Goal: Task Accomplishment & Management: Manage account settings

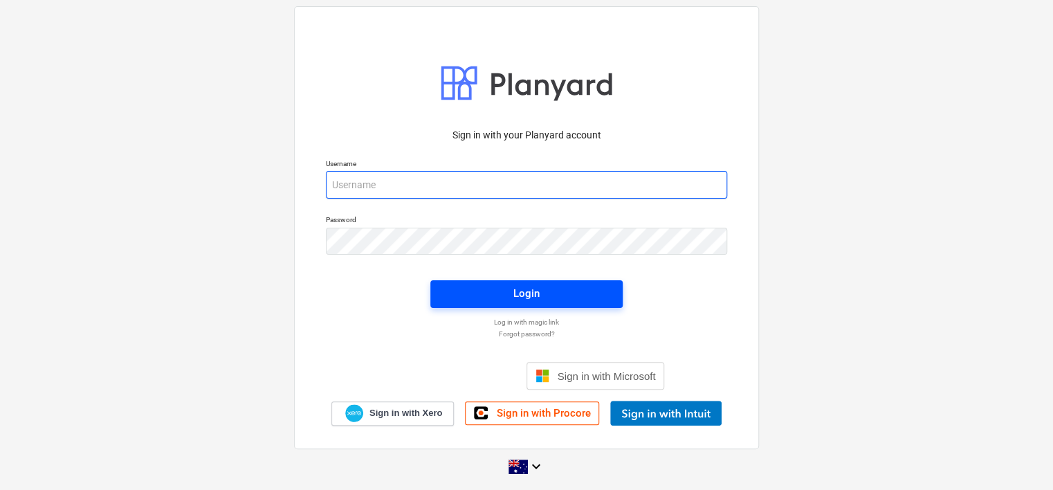
type input "[EMAIL_ADDRESS][DOMAIN_NAME]"
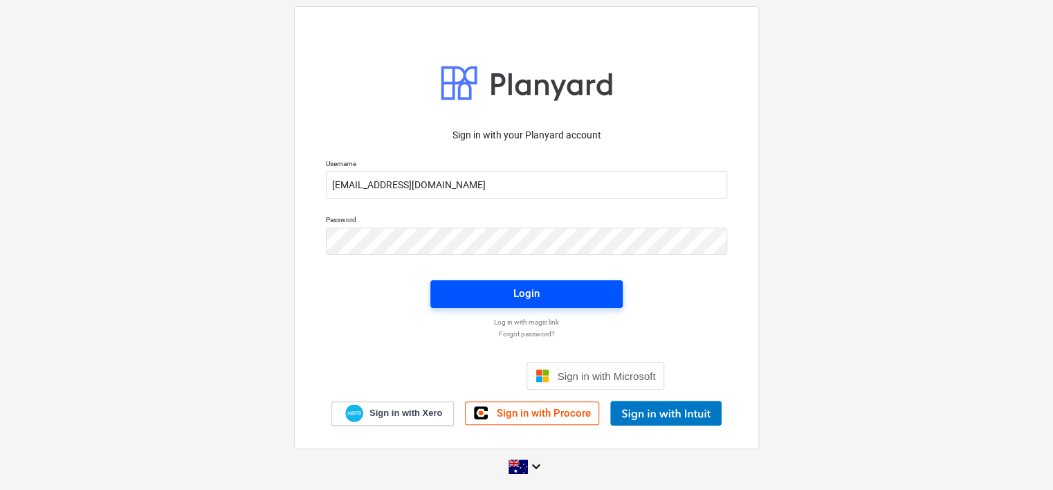
click at [508, 288] on span "Login" at bounding box center [526, 293] width 159 height 18
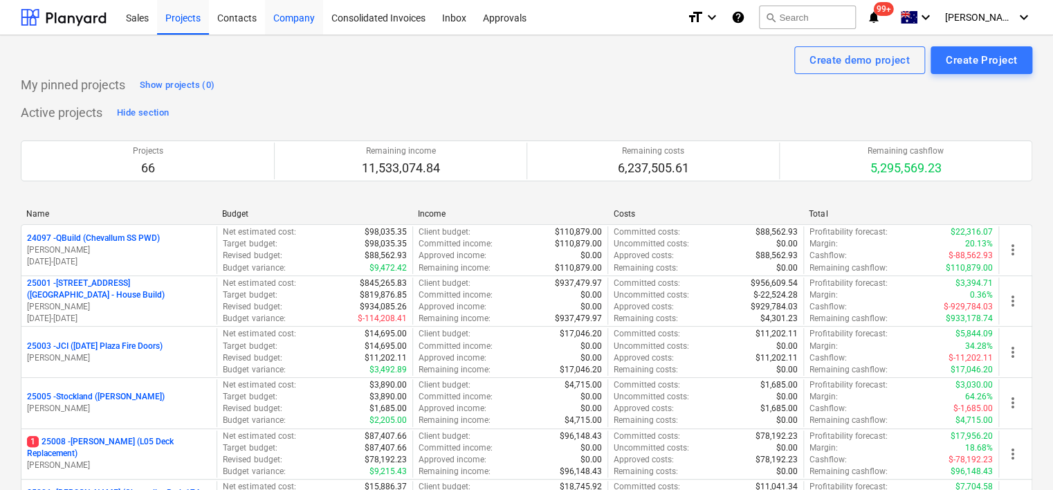
click at [293, 24] on div "Company" at bounding box center [294, 16] width 58 height 35
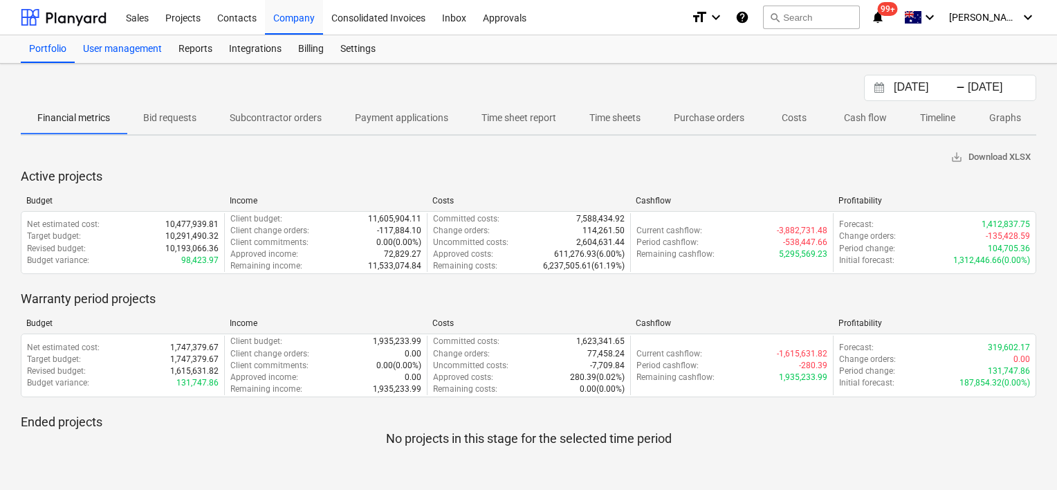
click at [144, 56] on div "User management" at bounding box center [122, 49] width 95 height 28
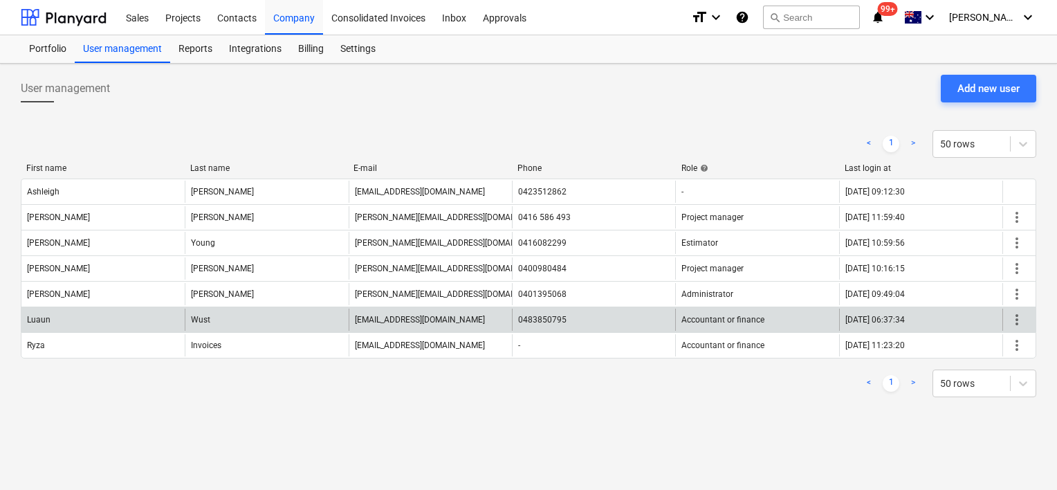
click at [1014, 323] on span "more_vert" at bounding box center [1017, 319] width 17 height 17
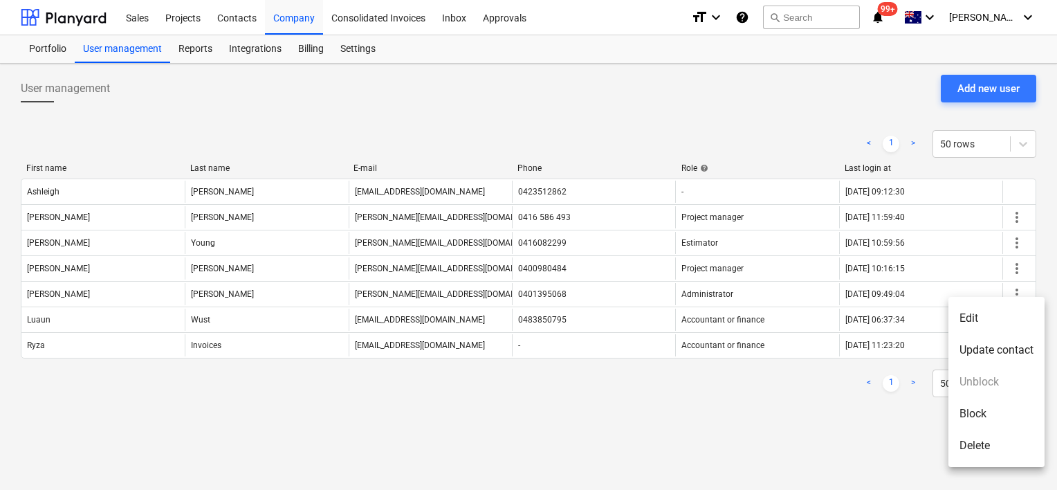
click at [996, 324] on li "Edit" at bounding box center [996, 318] width 96 height 32
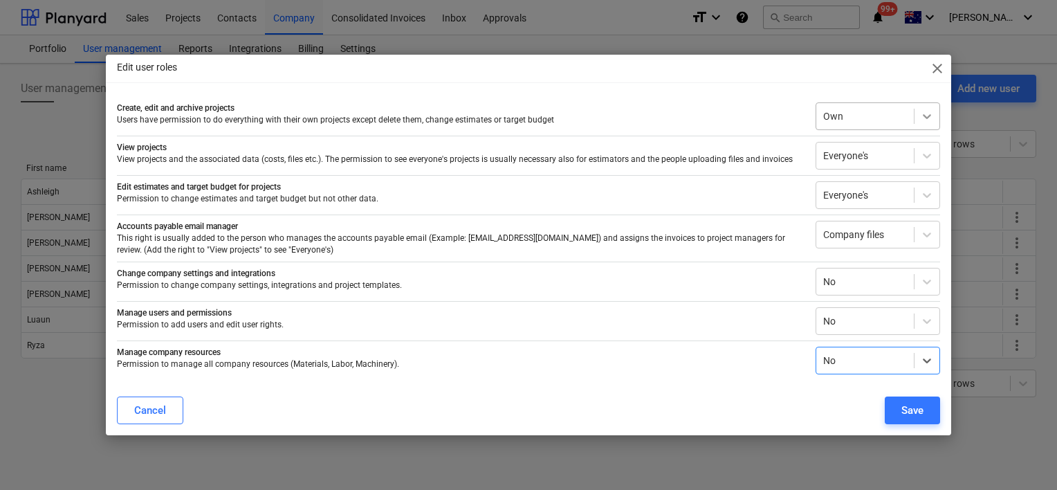
click at [932, 119] on icon at bounding box center [927, 116] width 14 height 14
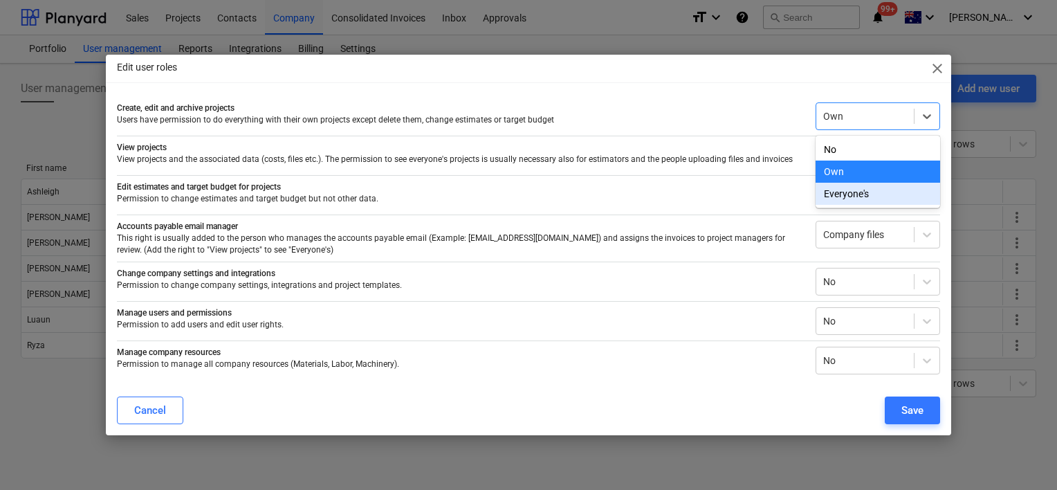
click at [876, 198] on div "Everyone's" at bounding box center [878, 194] width 125 height 22
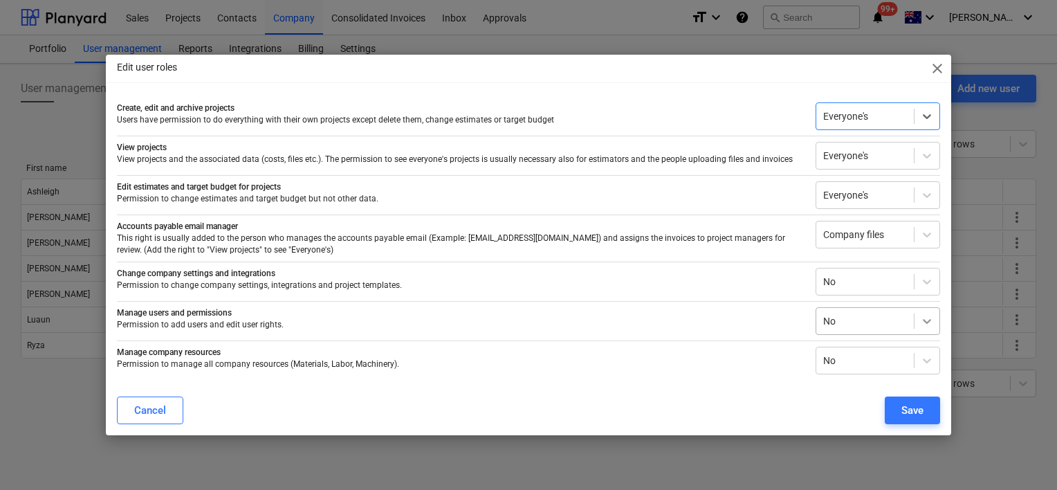
click at [926, 323] on icon at bounding box center [927, 321] width 14 height 14
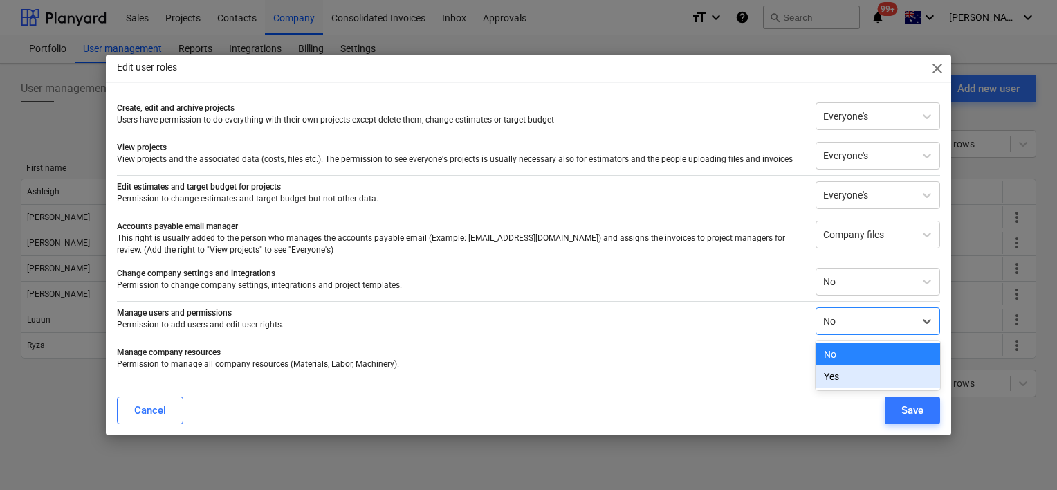
click at [885, 377] on div "Yes" at bounding box center [878, 376] width 125 height 22
click at [924, 360] on icon at bounding box center [927, 360] width 8 height 5
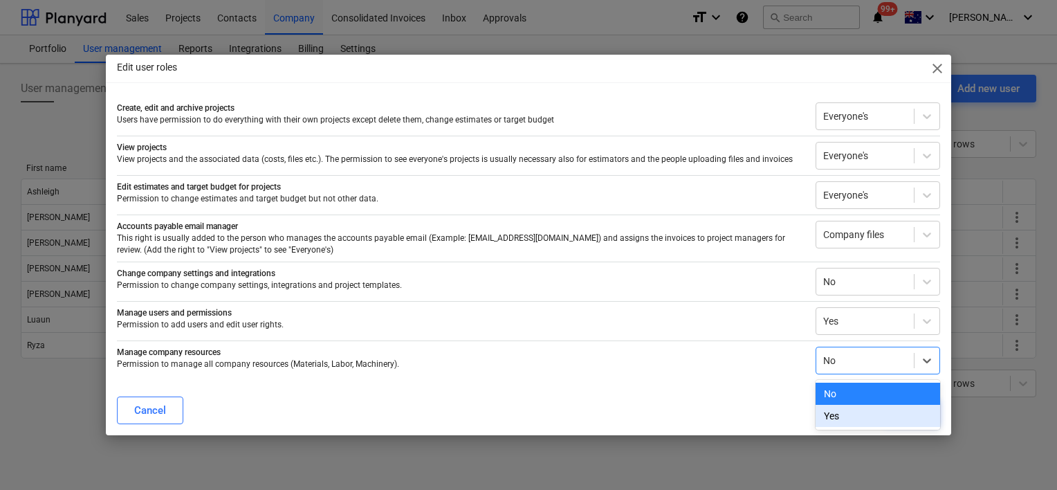
click at [892, 412] on div "Yes" at bounding box center [878, 416] width 125 height 22
click at [924, 285] on icon at bounding box center [927, 282] width 14 height 14
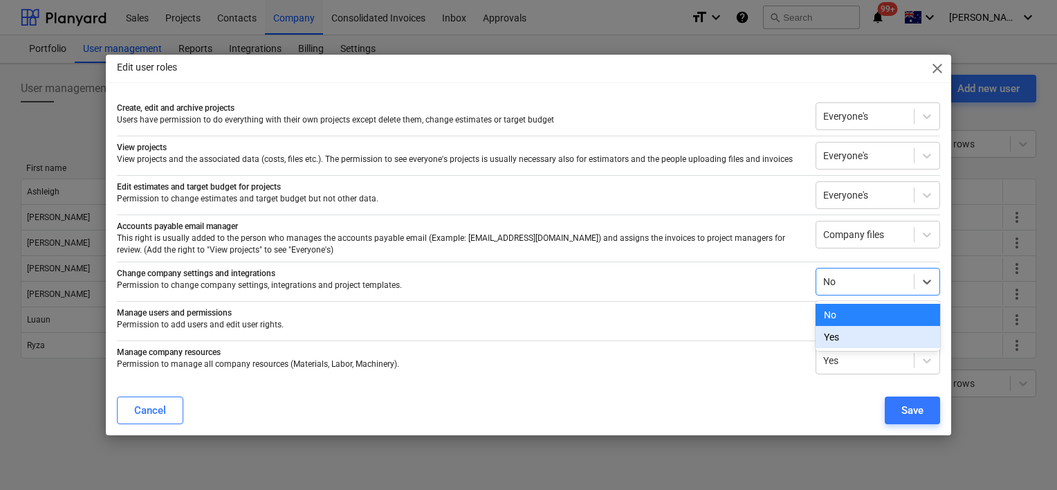
click at [873, 339] on div "Yes" at bounding box center [878, 337] width 125 height 22
click at [928, 232] on icon at bounding box center [927, 235] width 14 height 14
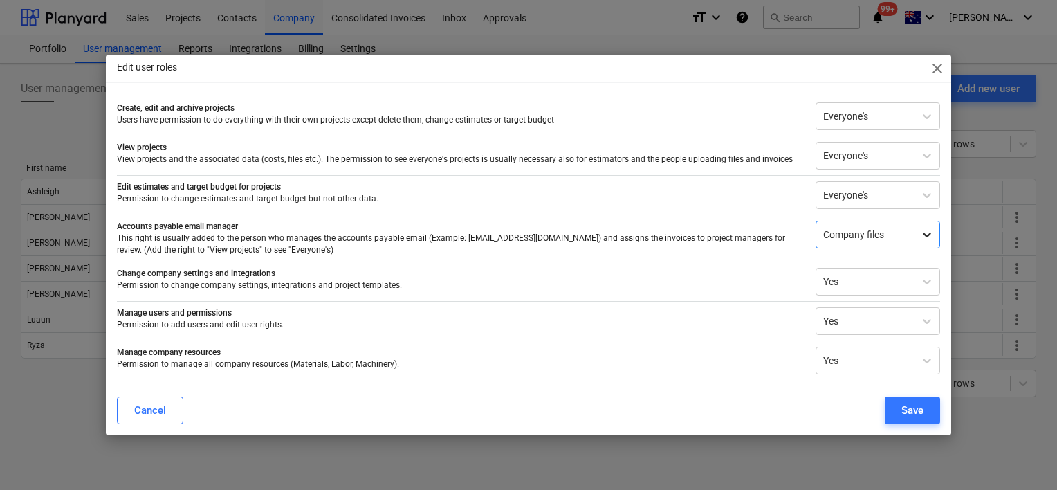
click at [928, 232] on icon at bounding box center [927, 235] width 14 height 14
click at [896, 410] on button "Save" at bounding box center [912, 410] width 55 height 28
